Goal: Task Accomplishment & Management: Use online tool/utility

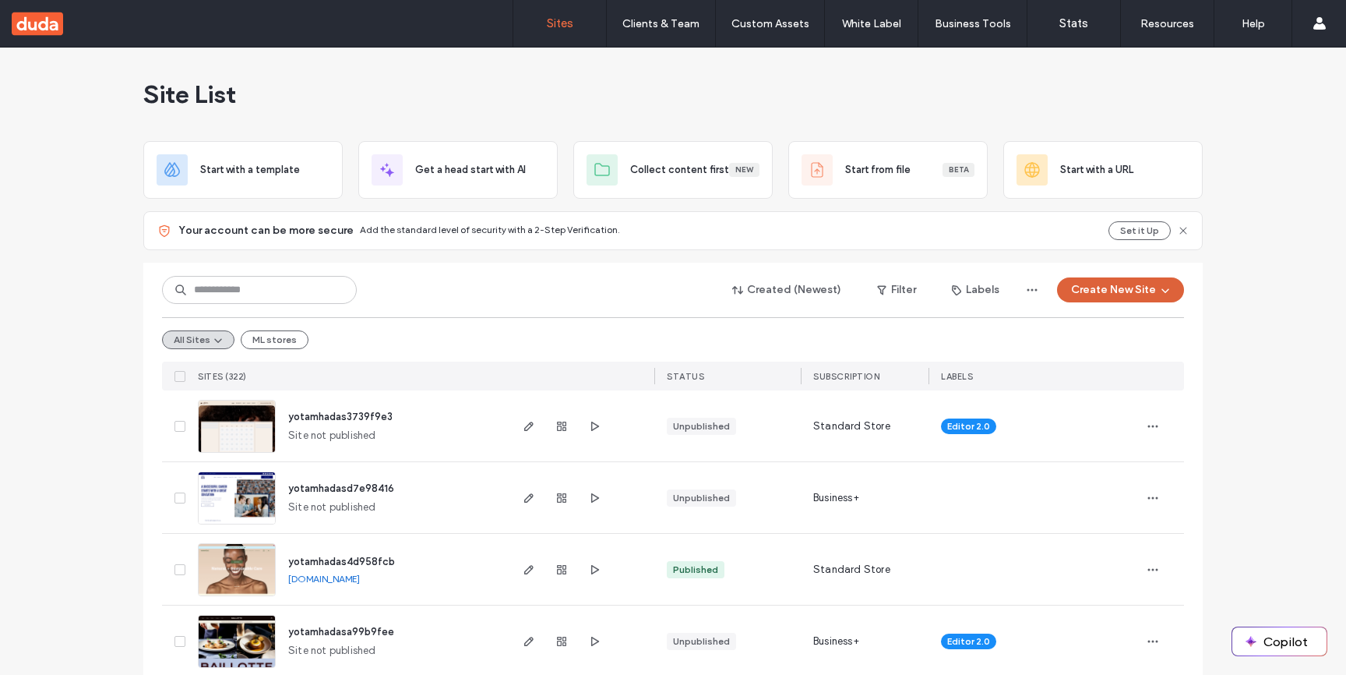
click at [1120, 294] on button "Create New Site" at bounding box center [1120, 289] width 127 height 25
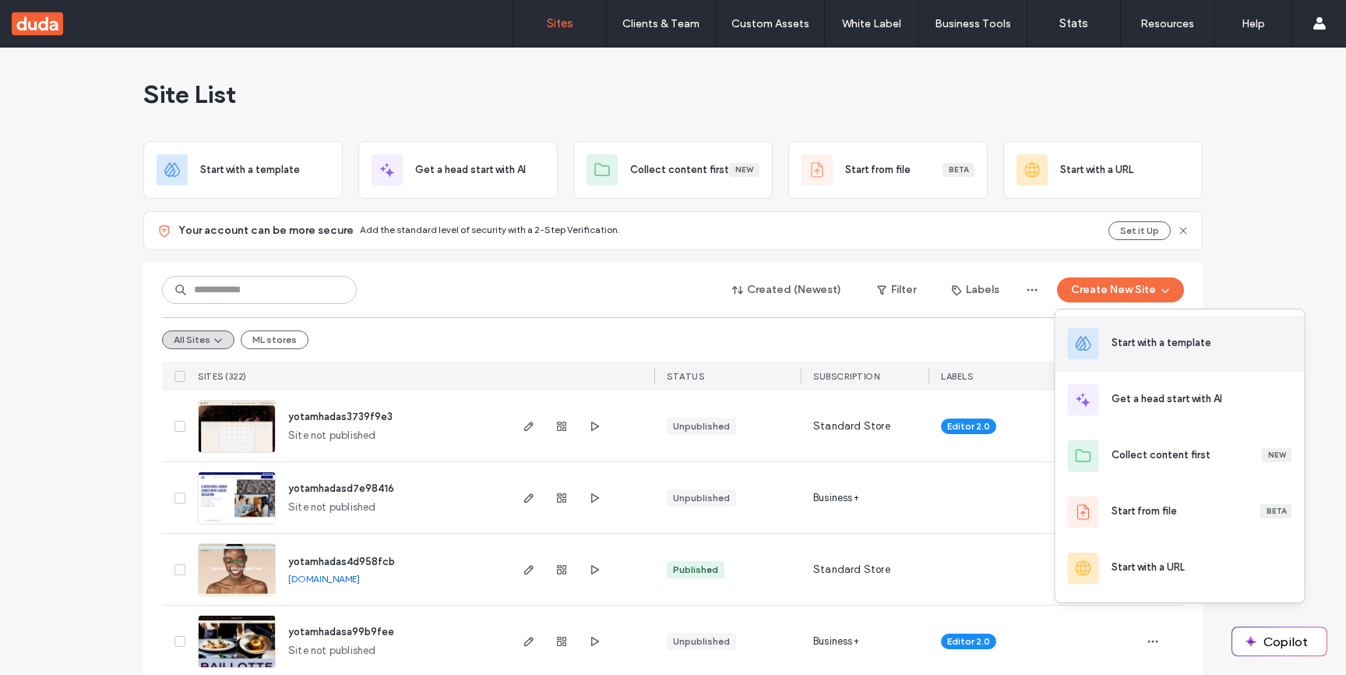
click at [1127, 354] on div "Start with a template" at bounding box center [1180, 344] width 249 height 56
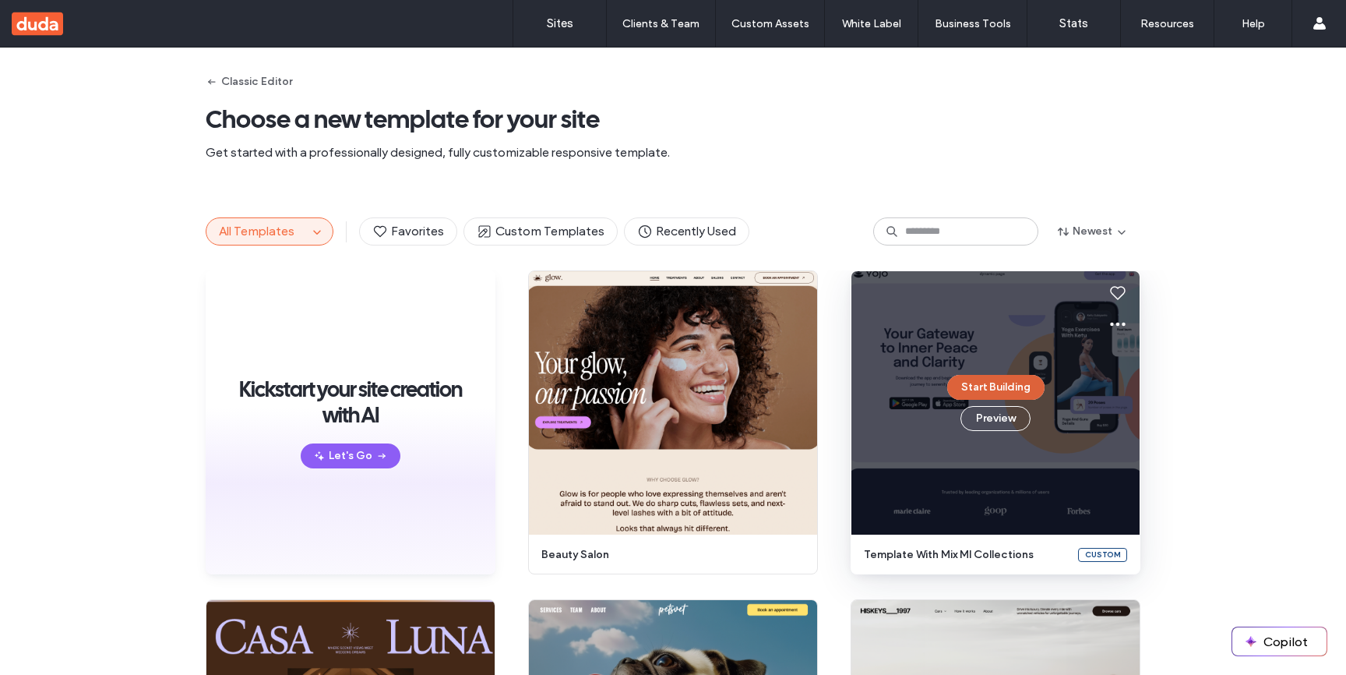
click at [1019, 379] on button "Start Building" at bounding box center [995, 387] width 97 height 25
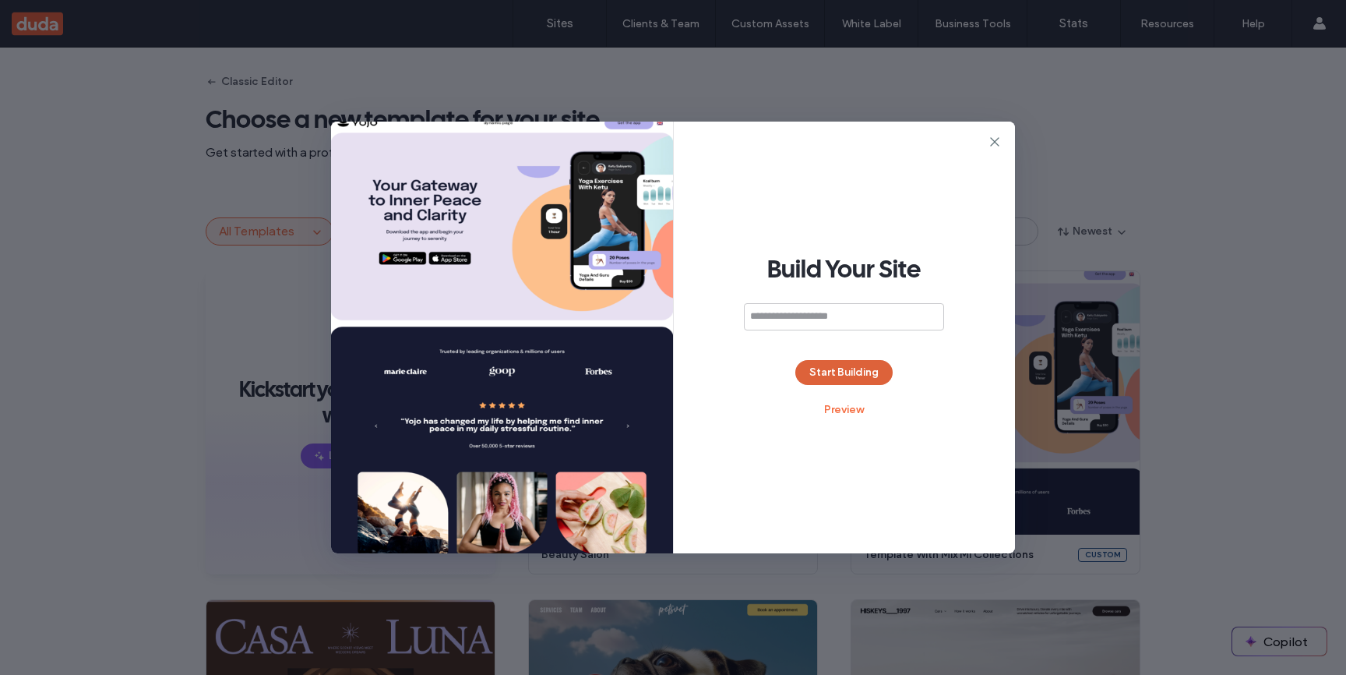
click at [840, 365] on button "Start Building" at bounding box center [843, 372] width 97 height 25
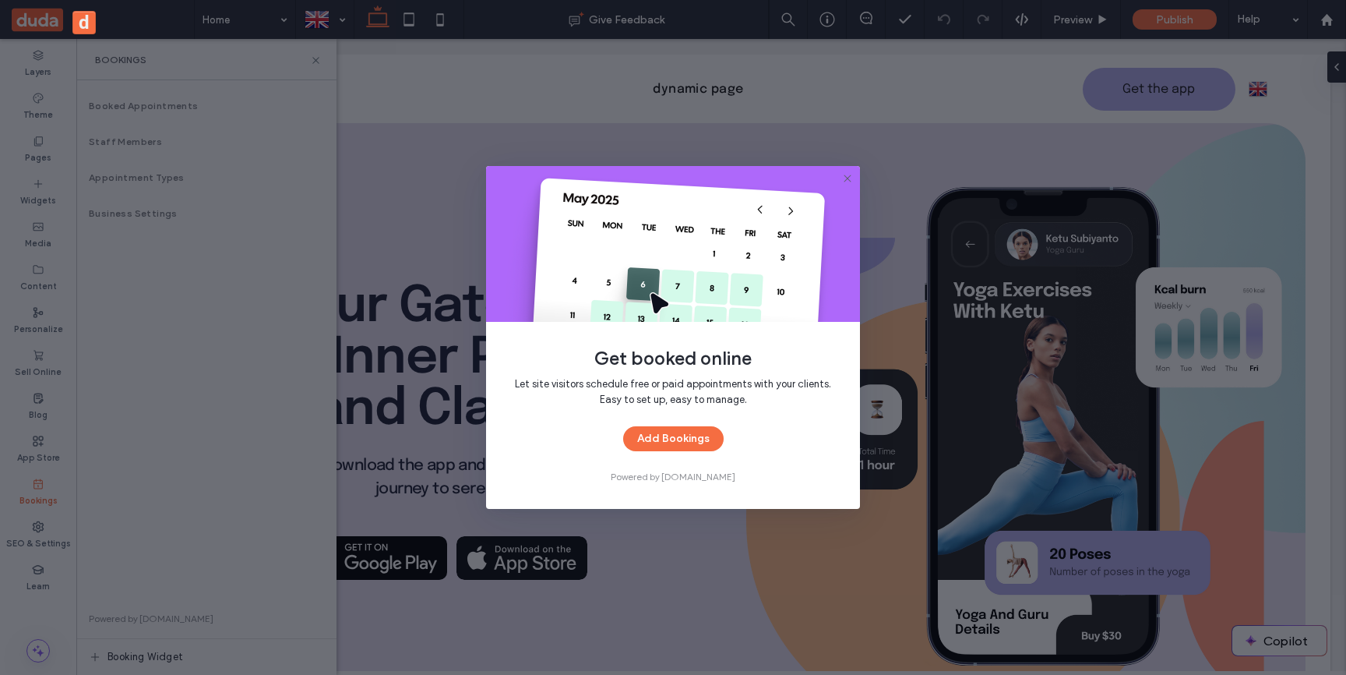
click at [623, 432] on button "Add Bookings" at bounding box center [673, 438] width 101 height 25
click at [0, 0] on div at bounding box center [0, 0] width 0 height 0
